Goal: Information Seeking & Learning: Check status

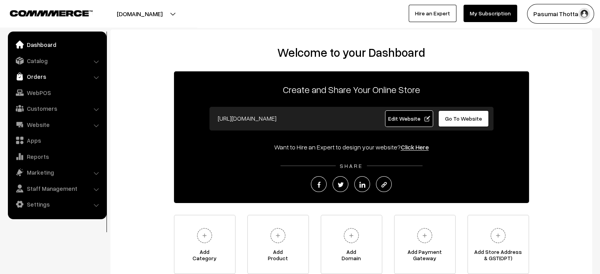
click at [42, 78] on link "Orders" at bounding box center [57, 76] width 94 height 14
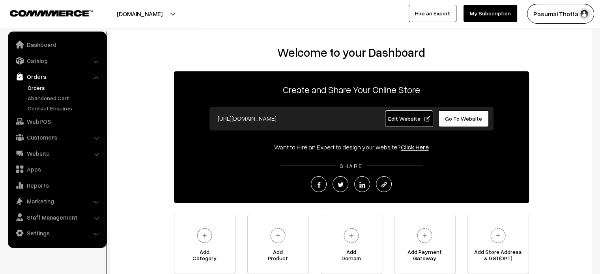
click at [41, 87] on link "Orders" at bounding box center [65, 88] width 78 height 8
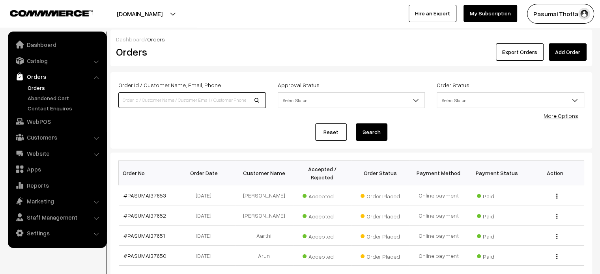
click at [174, 99] on input at bounding box center [191, 100] width 147 height 16
type input "Aarthi"
click at [356, 123] on button "Search" at bounding box center [372, 131] width 32 height 17
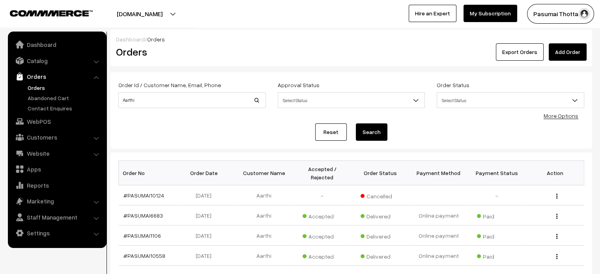
click at [214, 129] on div "Reset Search" at bounding box center [351, 131] width 466 height 17
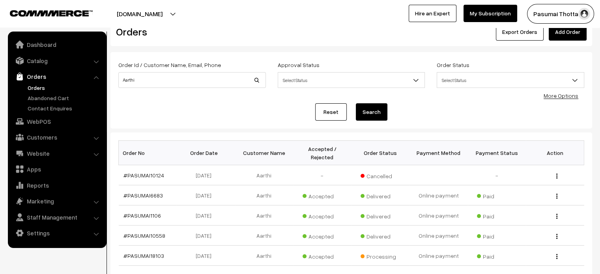
scroll to position [19, 0]
click at [142, 195] on td "#PASUMAI6683" at bounding box center [148, 197] width 58 height 20
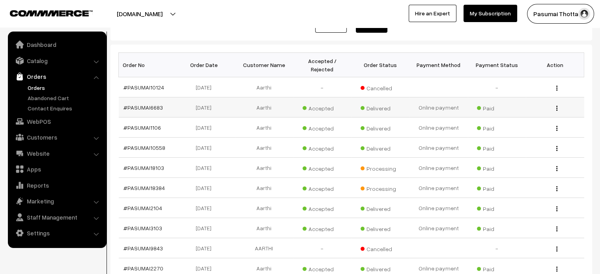
scroll to position [0, 0]
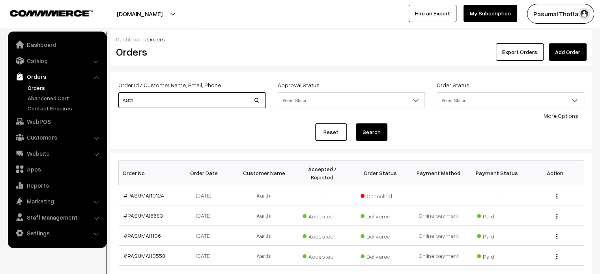
click at [153, 100] on input "Aarthi" at bounding box center [191, 100] width 147 height 16
click at [142, 232] on link "#PASUMAI1106" at bounding box center [141, 235] width 37 height 7
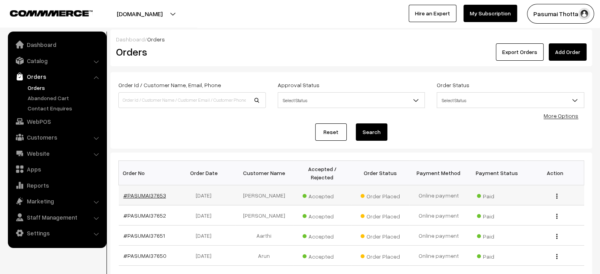
scroll to position [227, 0]
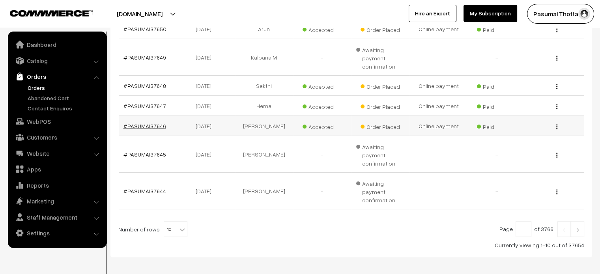
click at [139, 123] on link "#PASUMAI37646" at bounding box center [144, 126] width 43 height 7
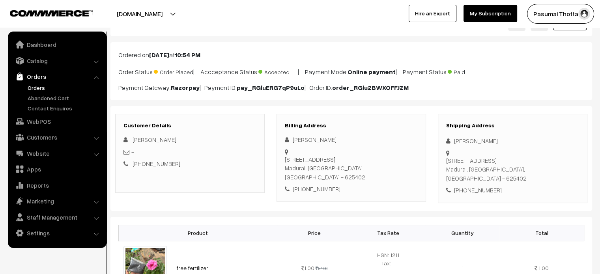
scroll to position [32, 0]
drag, startPoint x: 173, startPoint y: 164, endPoint x: 141, endPoint y: 164, distance: 31.9
click at [141, 164] on div "+91 7305170753" at bounding box center [189, 163] width 133 height 9
copy link "7305170753"
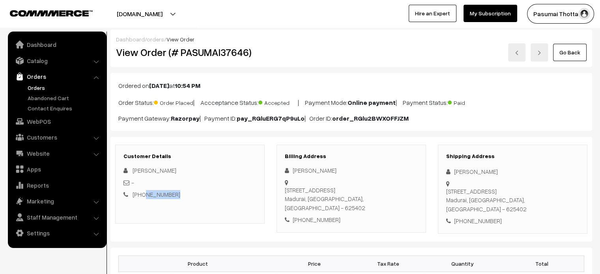
click at [151, 39] on link "orders" at bounding box center [155, 39] width 17 height 7
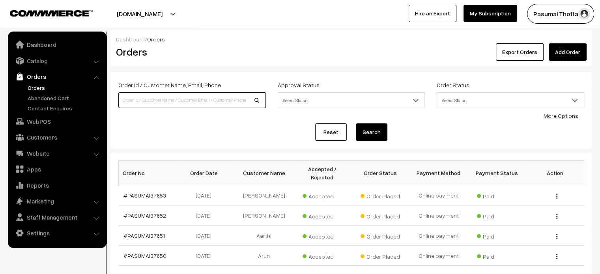
paste input "7305170753"
click at [174, 100] on input "7305170753" at bounding box center [191, 100] width 147 height 16
type input "7305170753"
click at [365, 131] on button "Search" at bounding box center [372, 131] width 32 height 17
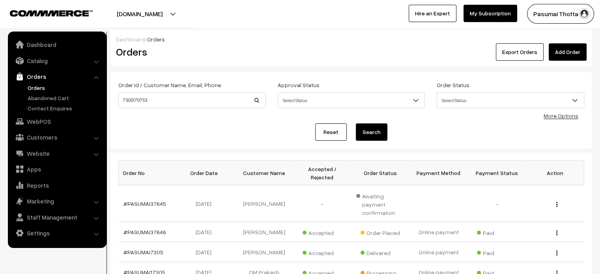
click at [511, 121] on div "Order Id / Customer Name, Email, Phone 7305170753 Approval Status Select Status…" at bounding box center [351, 110] width 466 height 61
click at [146, 99] on input "7305170753" at bounding box center [191, 100] width 147 height 16
type input "satish"
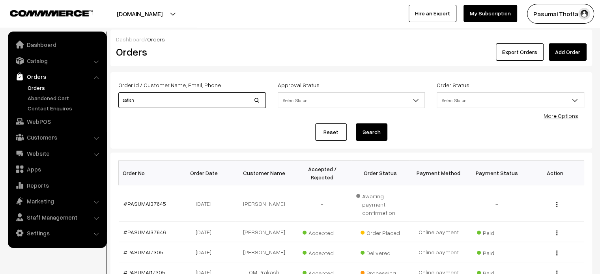
click at [356, 123] on button "Search" at bounding box center [372, 131] width 32 height 17
click at [368, 132] on button "Search" at bounding box center [372, 131] width 32 height 17
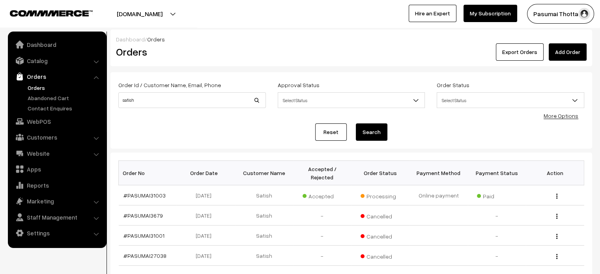
click at [276, 77] on div "Order Id / Customer Name, Email, Phone satish Approval Status Select Status Awa…" at bounding box center [350, 110] width 481 height 77
